Goal: Navigation & Orientation: Find specific page/section

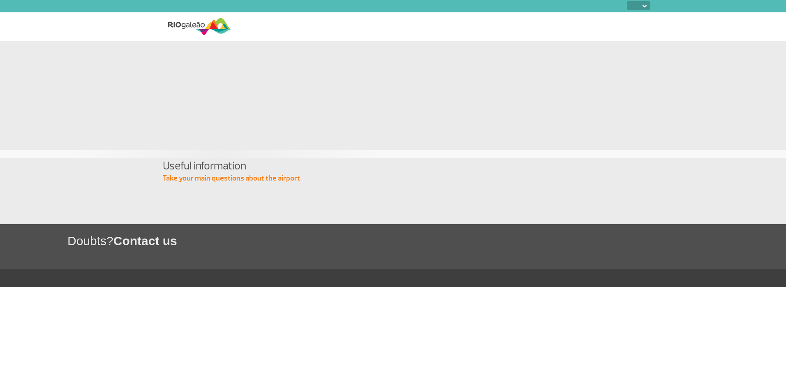
select select
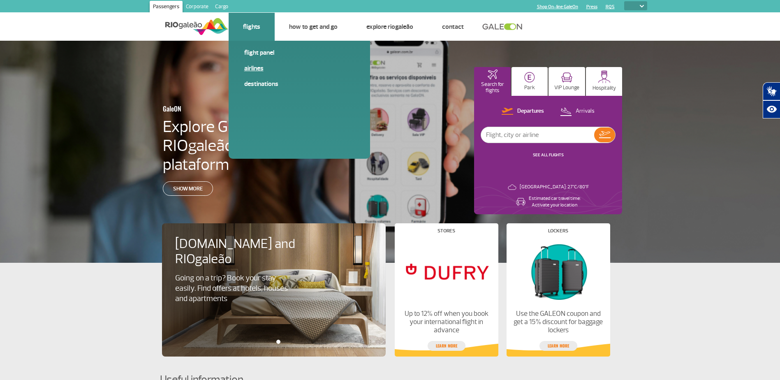
click at [260, 70] on link "Airlines" at bounding box center [299, 68] width 110 height 9
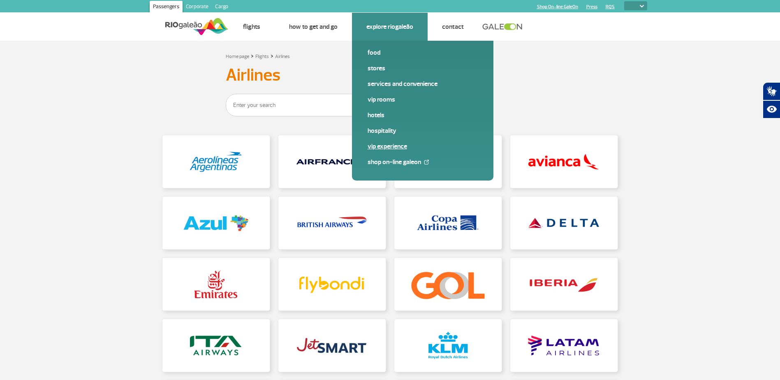
click at [399, 143] on link "VIP Experience" at bounding box center [423, 146] width 110 height 9
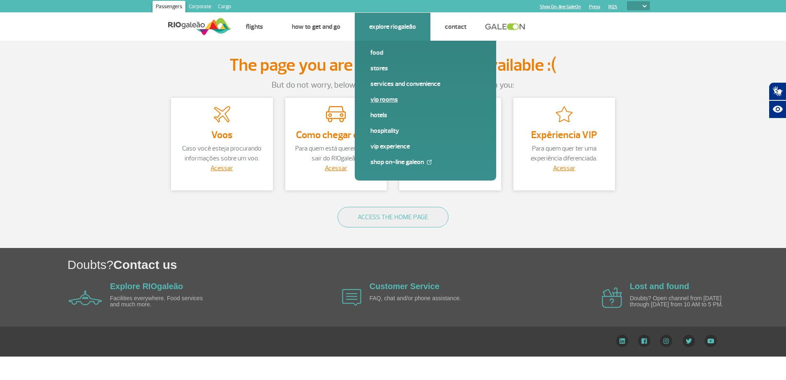
click at [389, 97] on link "VIP Rooms" at bounding box center [425, 99] width 110 height 9
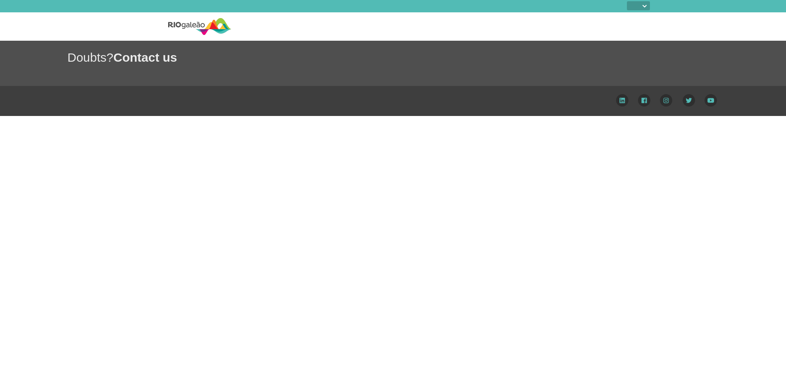
select select
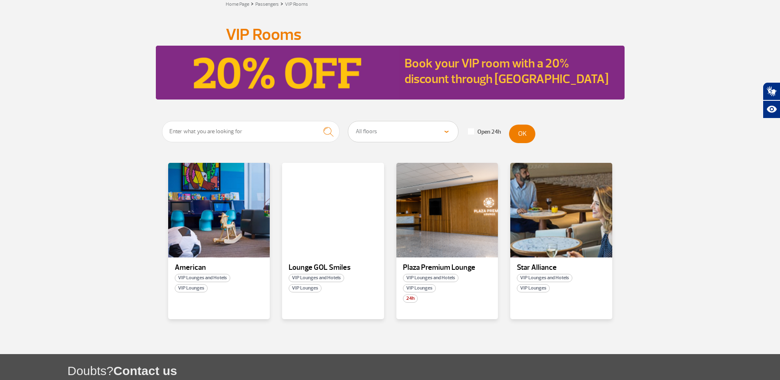
scroll to position [123, 0]
